Goal: Task Accomplishment & Management: Manage account settings

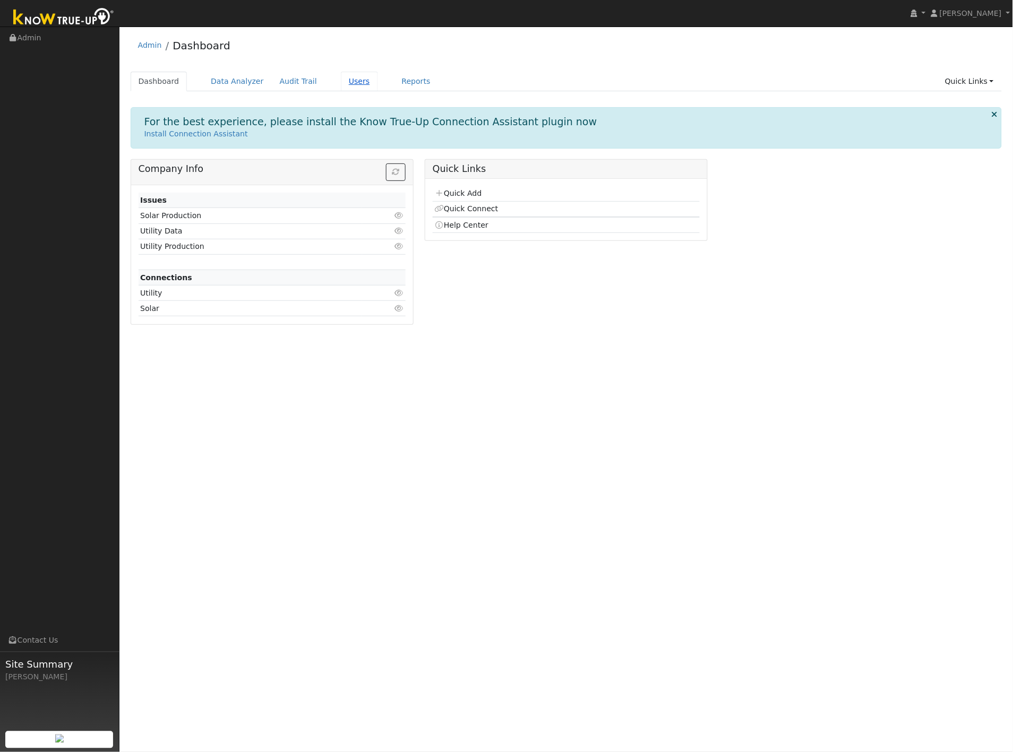
click at [341, 85] on link "Users" at bounding box center [359, 82] width 37 height 20
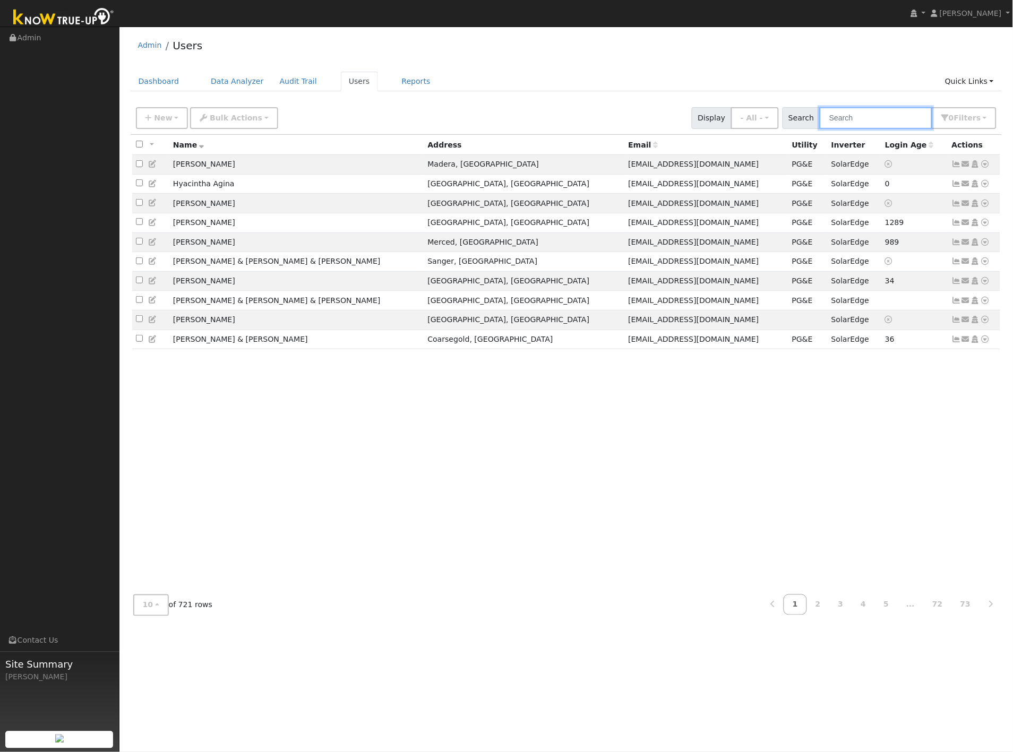
click at [884, 121] on input "text" at bounding box center [876, 118] width 113 height 22
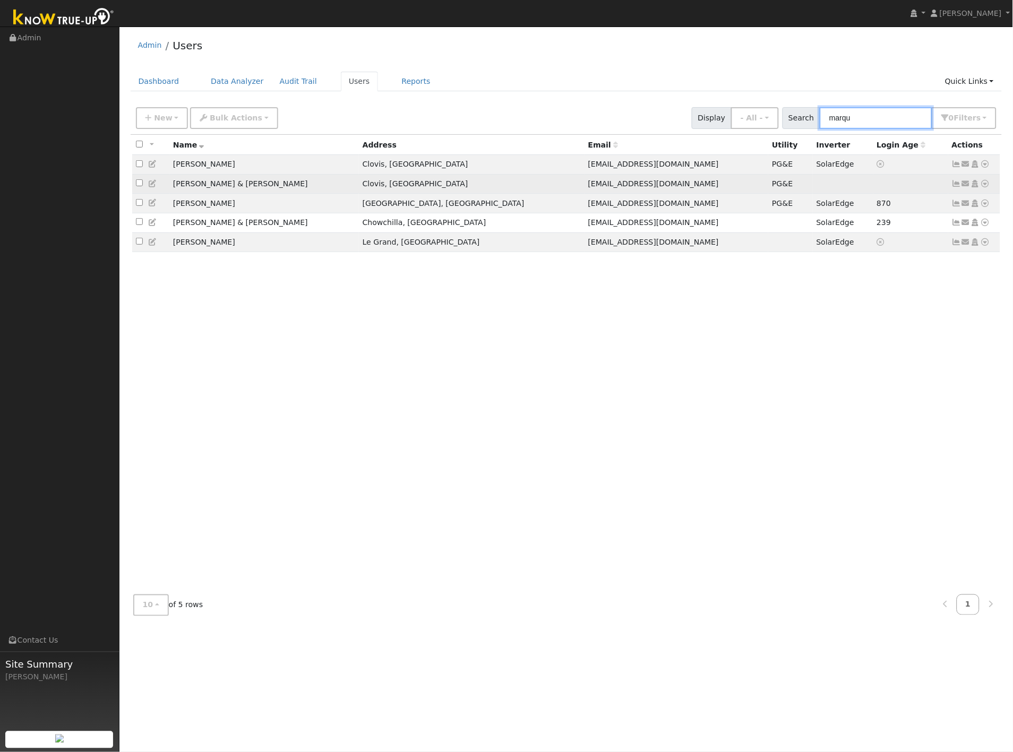
type input "marqu"
click at [152, 186] on icon at bounding box center [153, 183] width 10 height 7
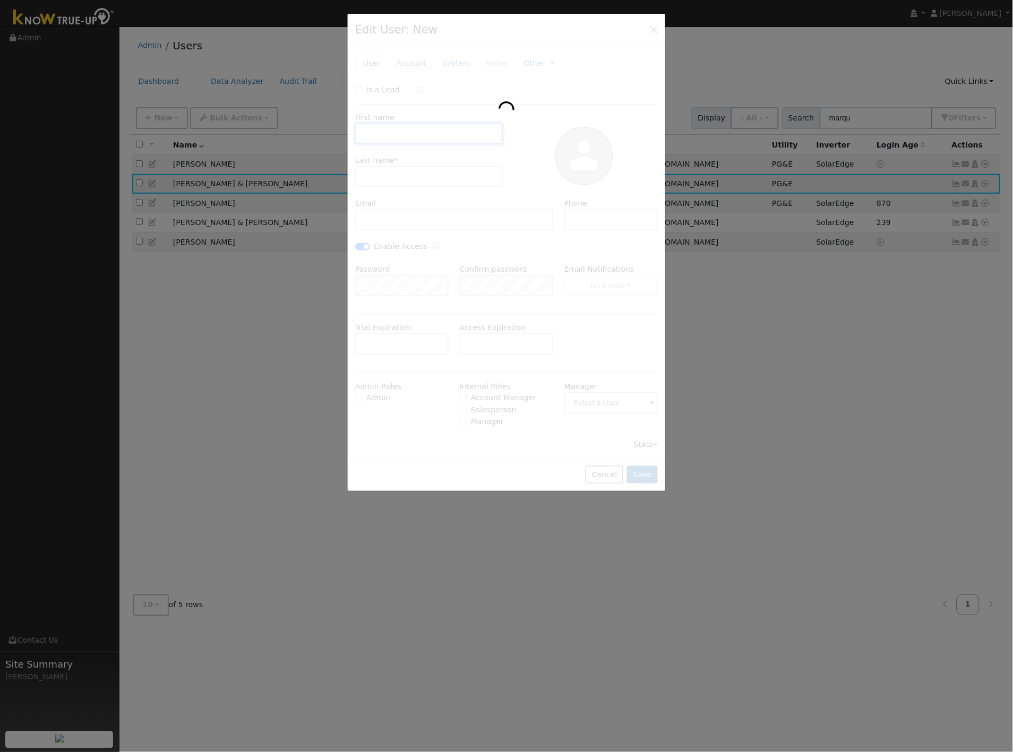
type input "[DATE]"
type input "[PERSON_NAME] & [PERSON_NAME]"
type input "[PERSON_NAME]"
type input "[EMAIL_ADDRESS][DOMAIN_NAME]"
type input "[PHONE_NUMBER]"
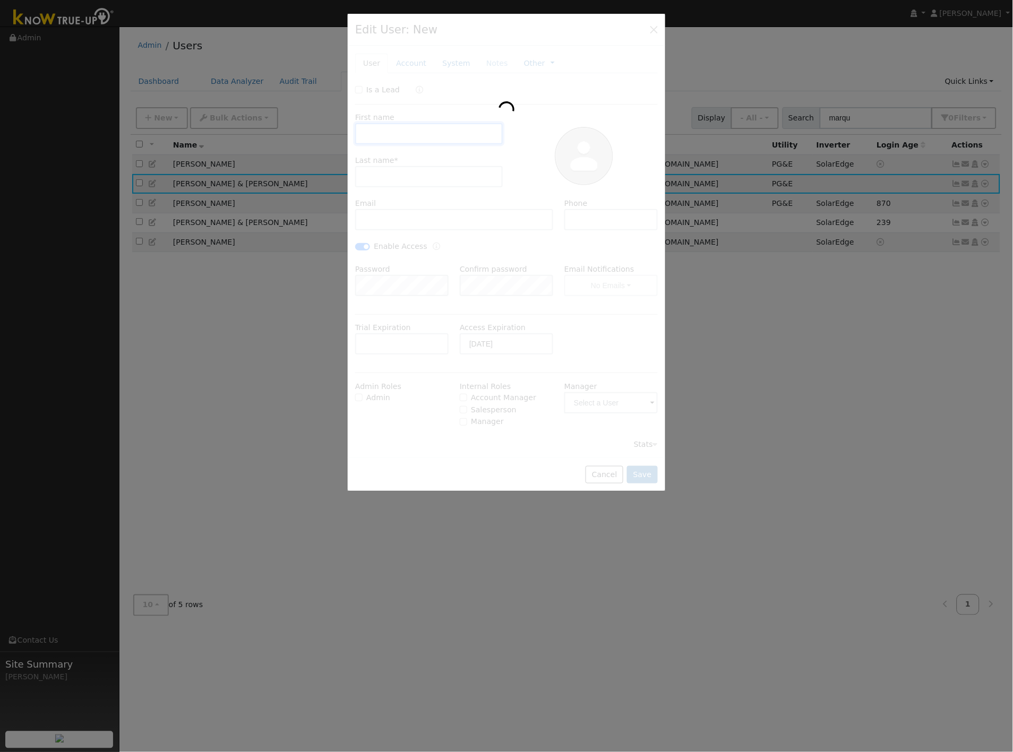
checkbox input "true"
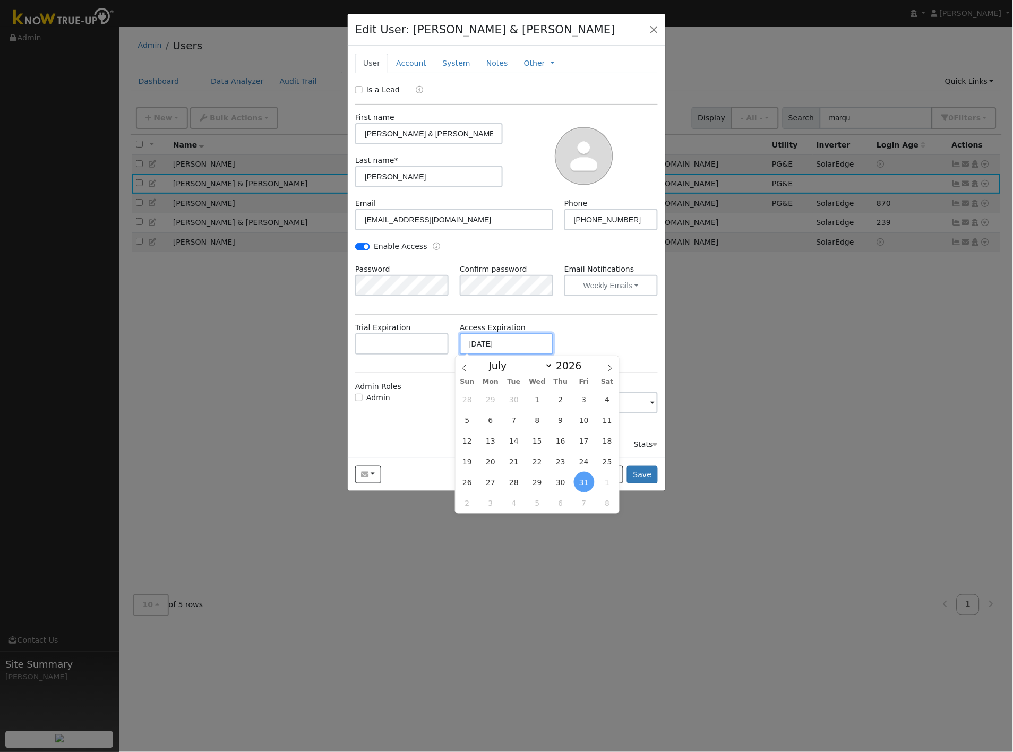
click at [516, 346] on input "[DATE]" at bounding box center [506, 343] width 93 height 21
click at [584, 363] on span at bounding box center [587, 363] width 7 height 6
click at [584, 369] on span at bounding box center [587, 369] width 7 height 6
type input "2026"
click at [610, 367] on icon at bounding box center [609, 368] width 7 height 7
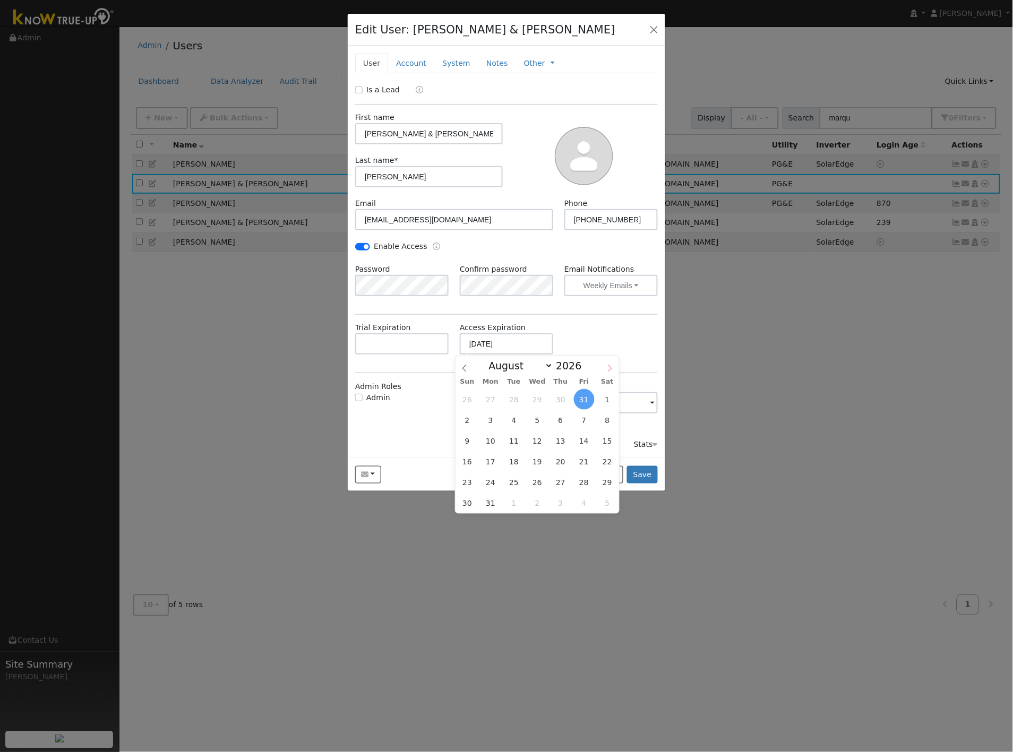
click at [610, 367] on icon at bounding box center [609, 368] width 7 height 7
select select "9"
click at [602, 484] on span "31" at bounding box center [607, 482] width 21 height 21
type input "[DATE]"
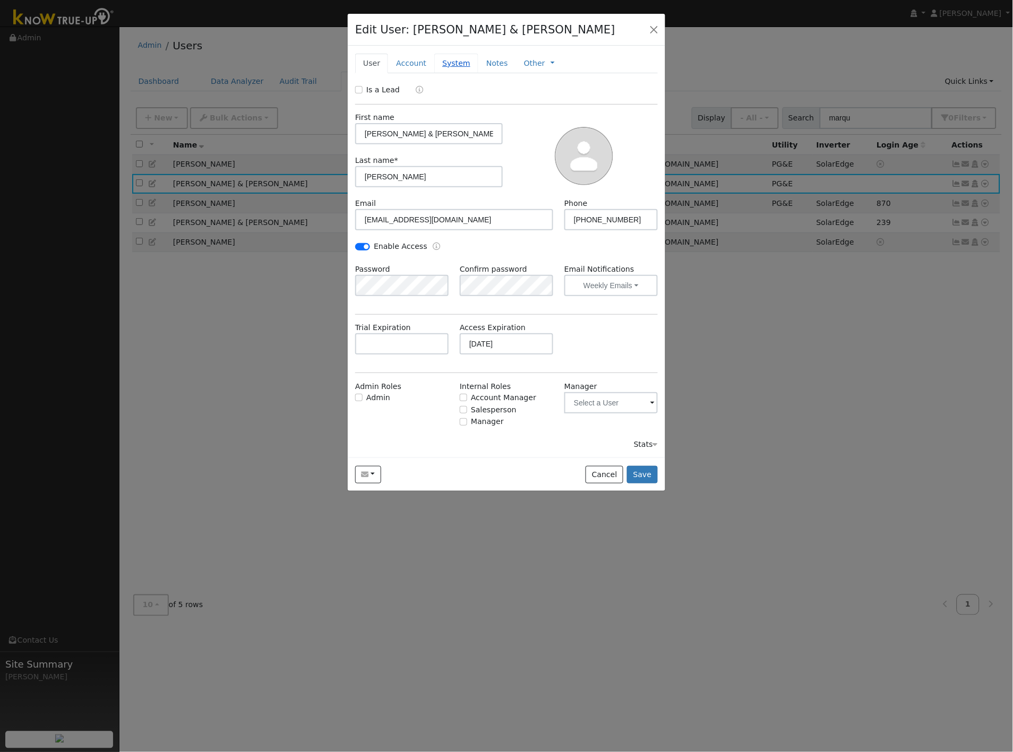
click at [436, 64] on link "System" at bounding box center [456, 64] width 44 height 20
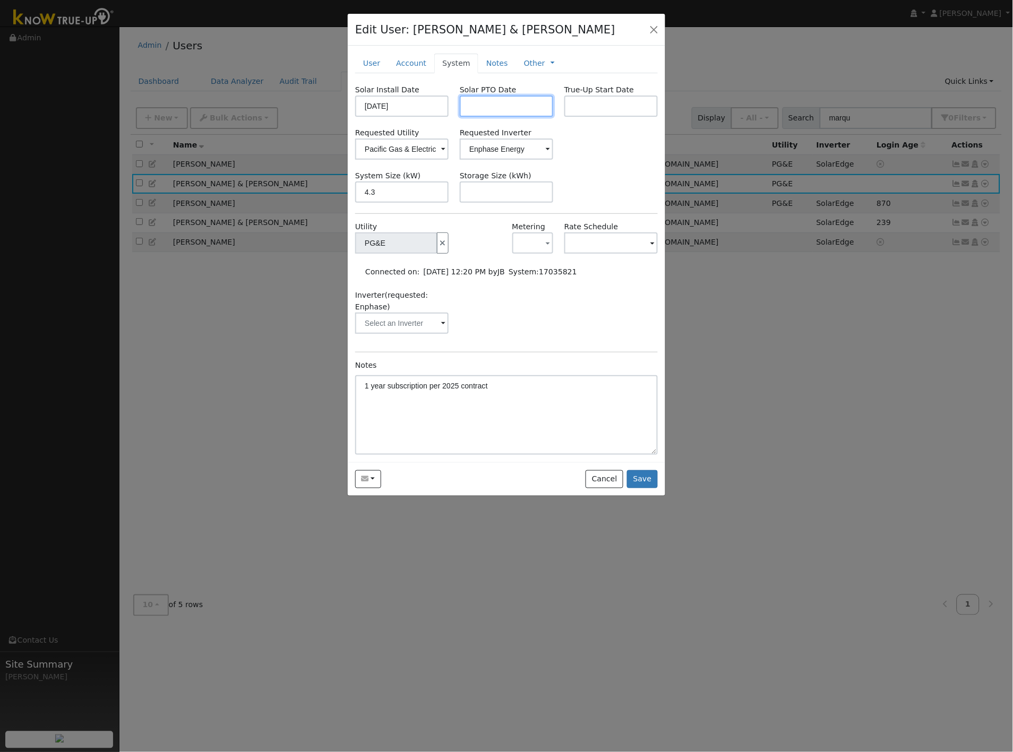
click at [489, 105] on input "text" at bounding box center [506, 106] width 93 height 21
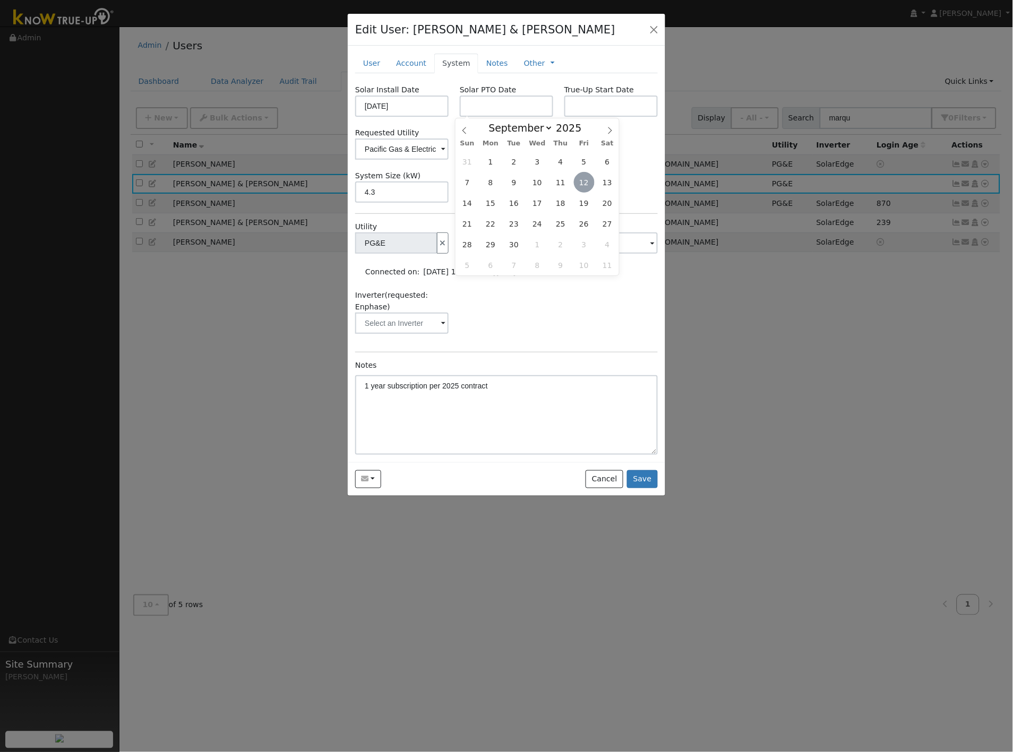
click at [587, 178] on span "12" at bounding box center [584, 182] width 21 height 21
type input "[DATE]"
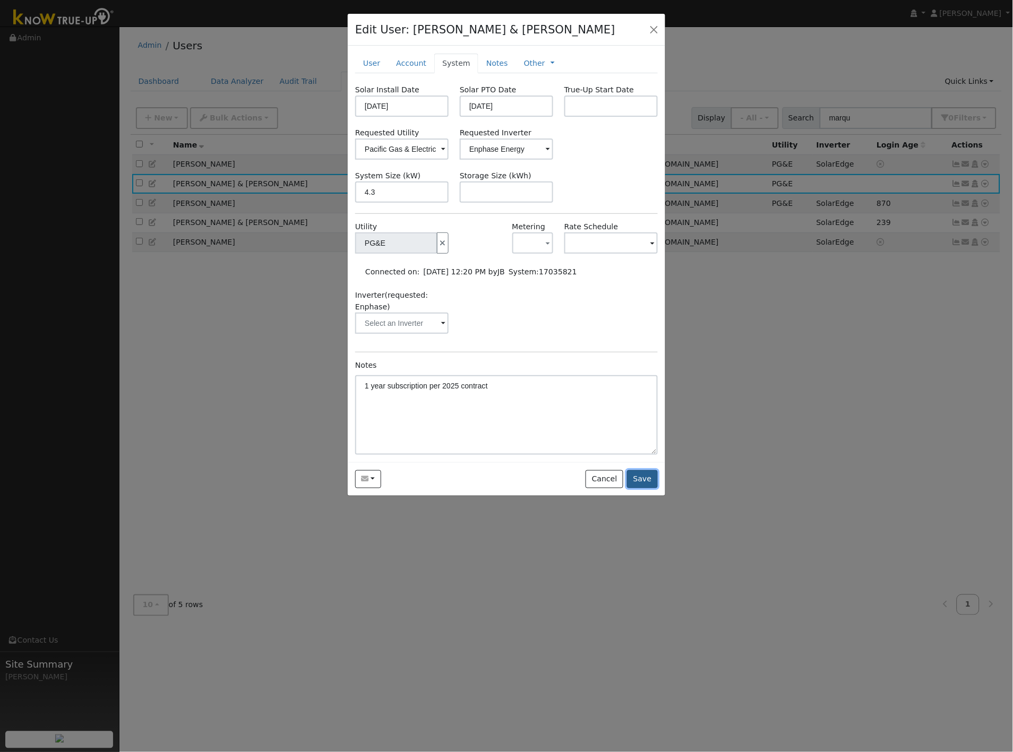
click at [651, 478] on button "Save" at bounding box center [642, 479] width 31 height 18
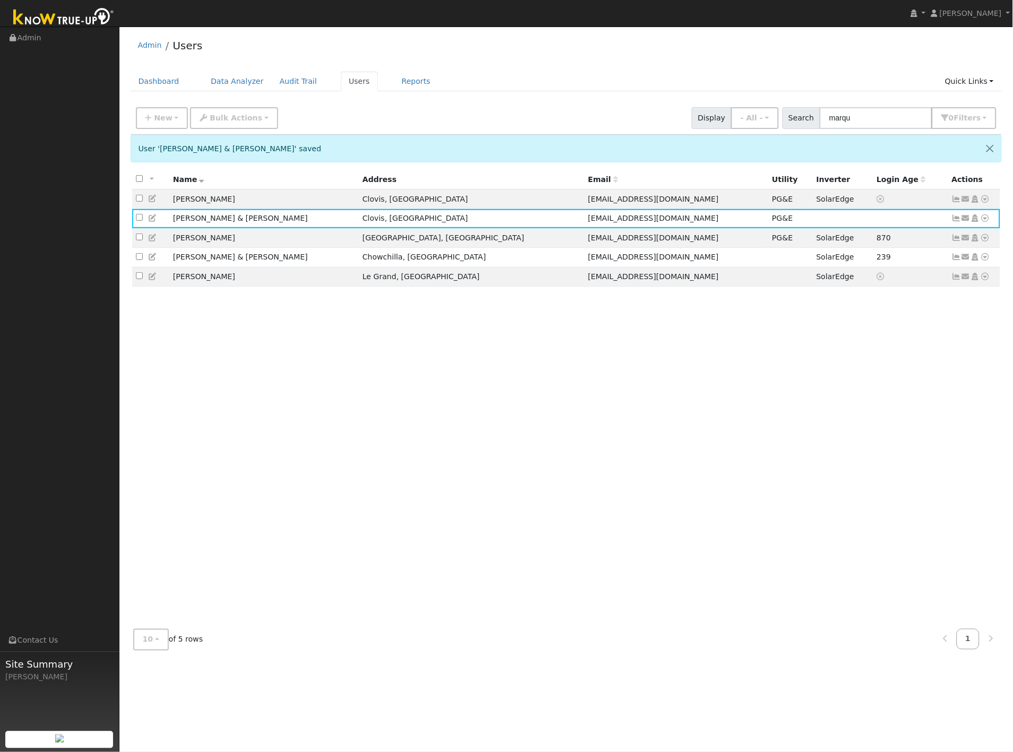
click at [623, 451] on div "All None All on page None on page Name Address Email Utility Inverter Login Age…" at bounding box center [567, 395] width 872 height 451
click at [465, 393] on div "All None All on page None on page Name Address Email Utility Inverter Login Age…" at bounding box center [567, 395] width 872 height 451
click at [268, 345] on div "All None All on page None on page Name Address Email Utility Inverter Login Age…" at bounding box center [567, 395] width 872 height 451
